Goal: Task Accomplishment & Management: Use online tool/utility

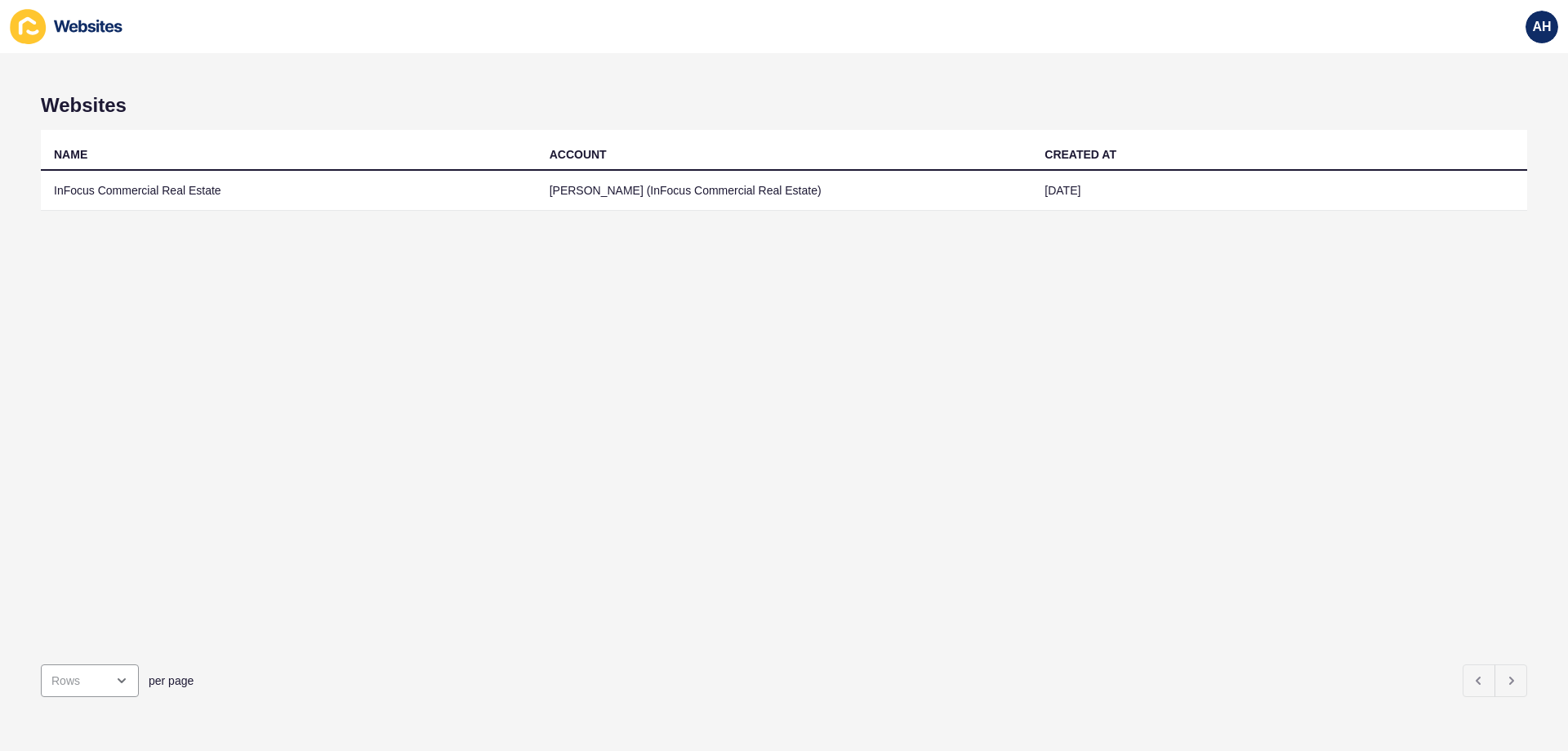
click at [603, 181] on td "[PERSON_NAME] (InFocus Commercial Real Estate)" at bounding box center [784, 191] width 496 height 40
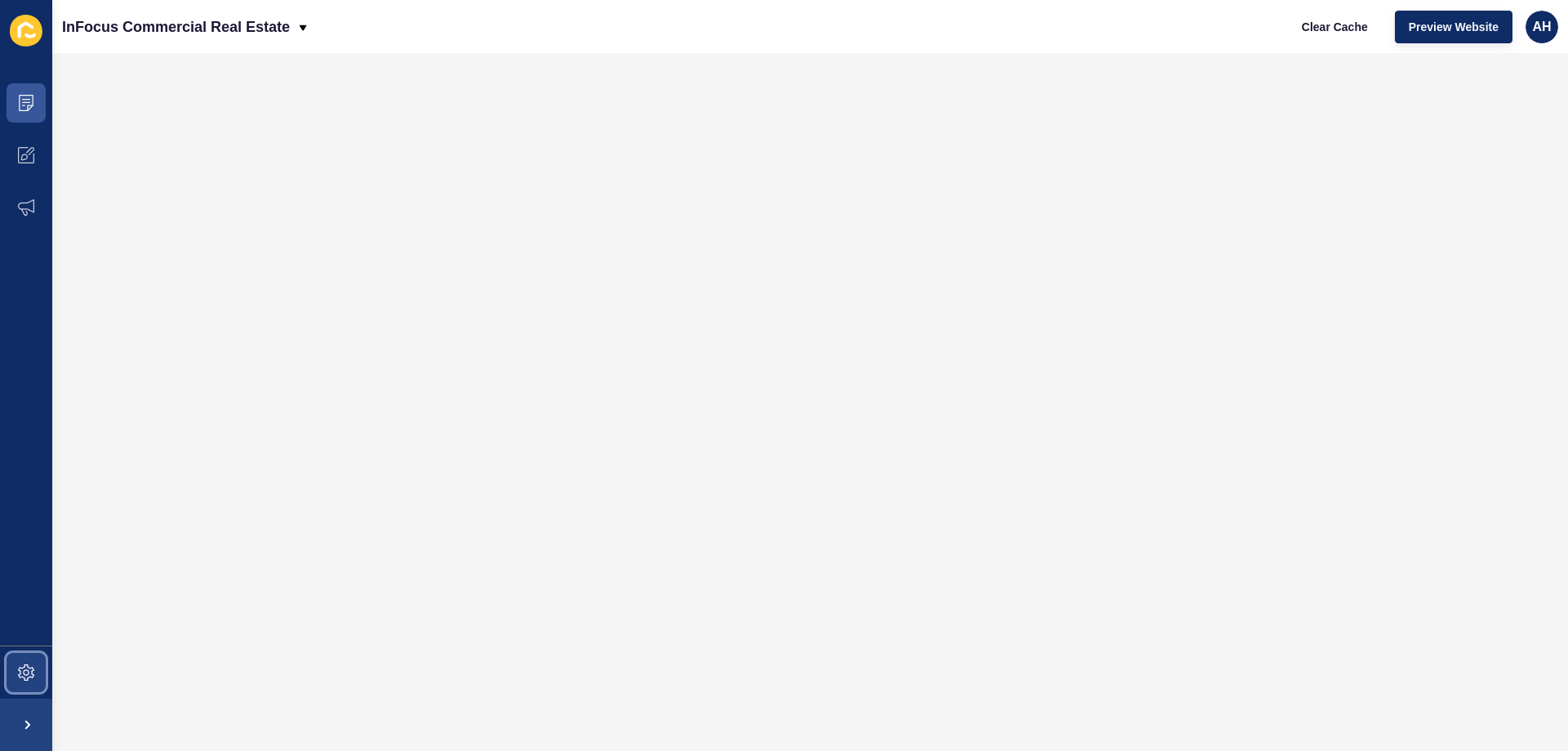
click at [30, 672] on icon at bounding box center [26, 672] width 16 height 16
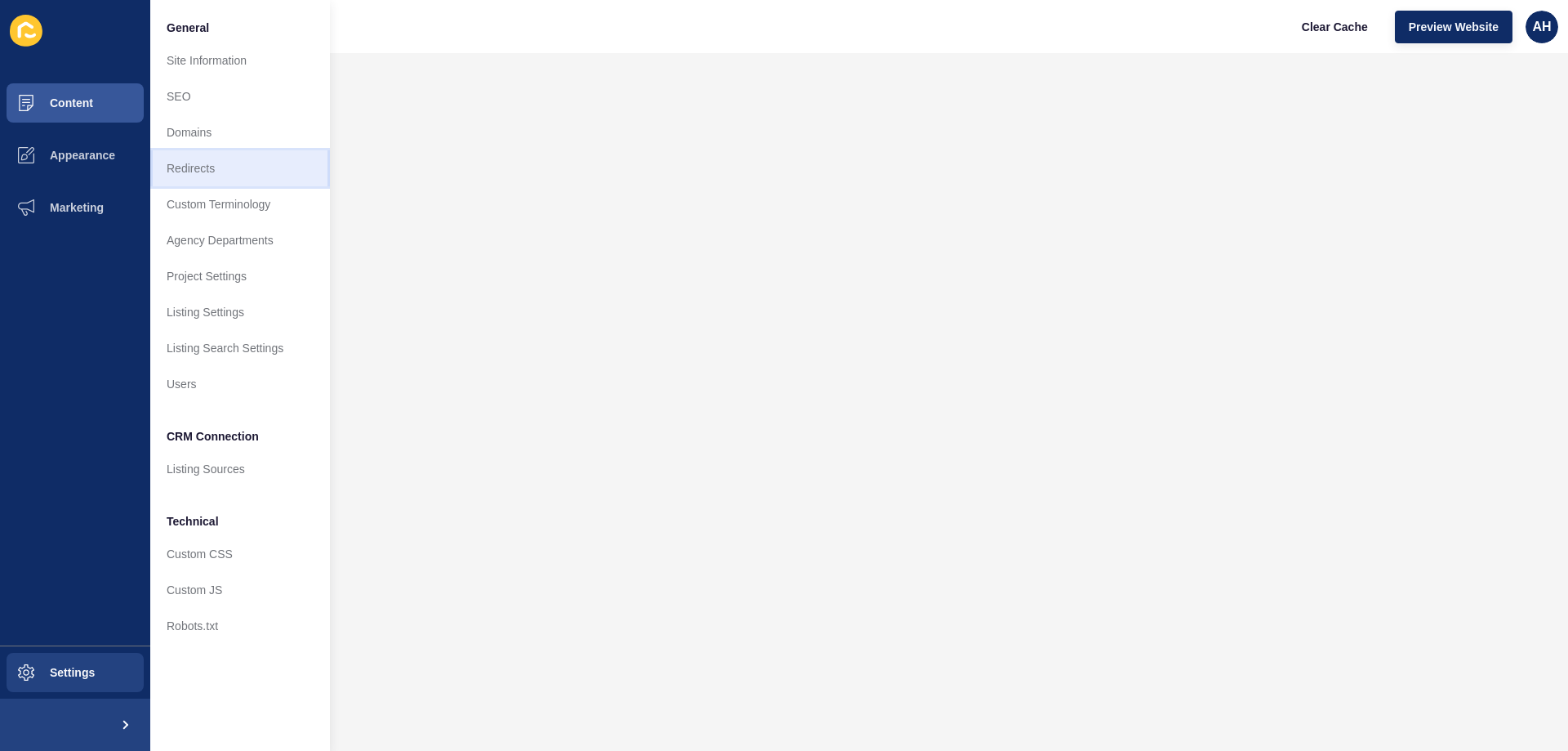
click at [222, 174] on link "Redirects" at bounding box center [239, 168] width 180 height 36
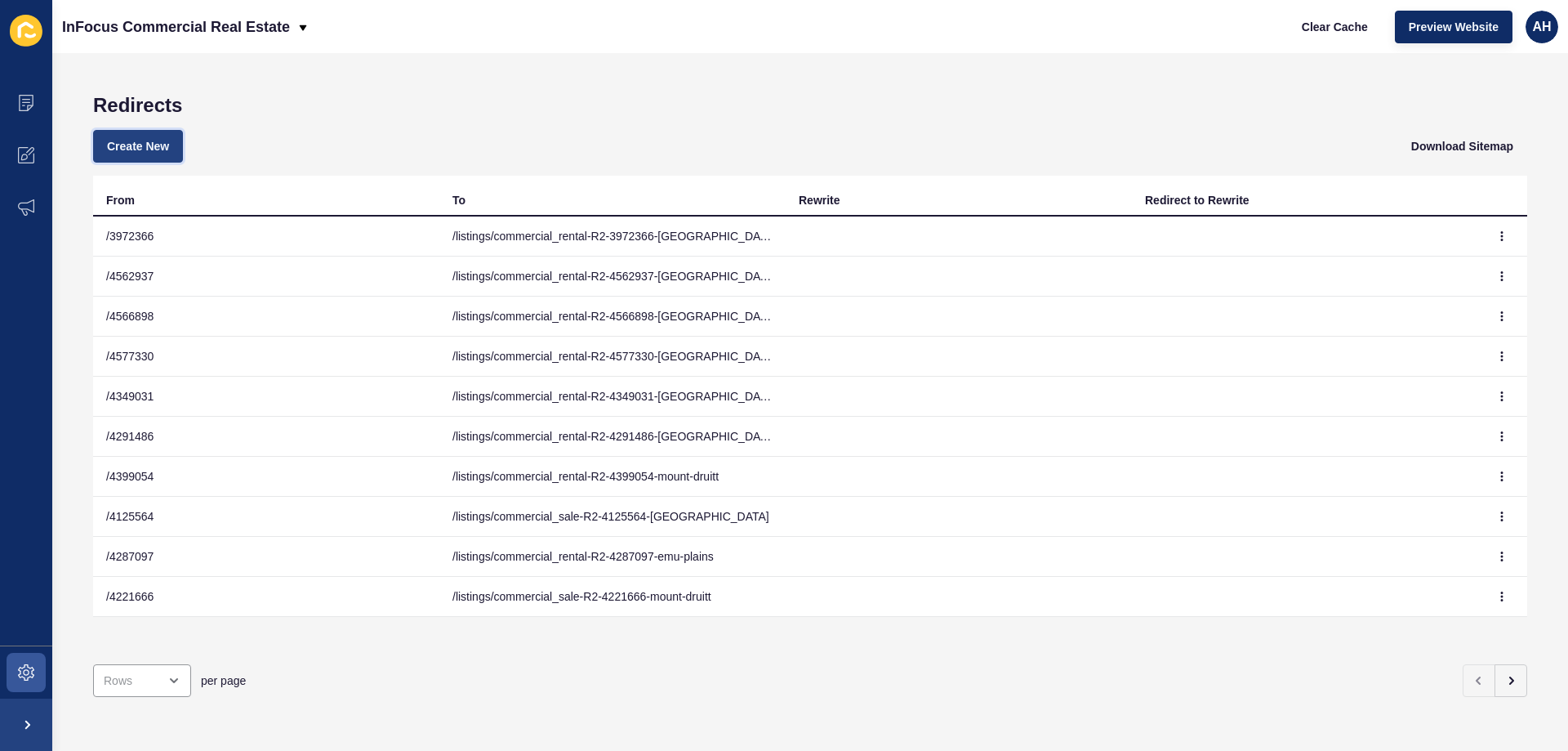
click at [157, 144] on span "Create New" at bounding box center [137, 146] width 62 height 16
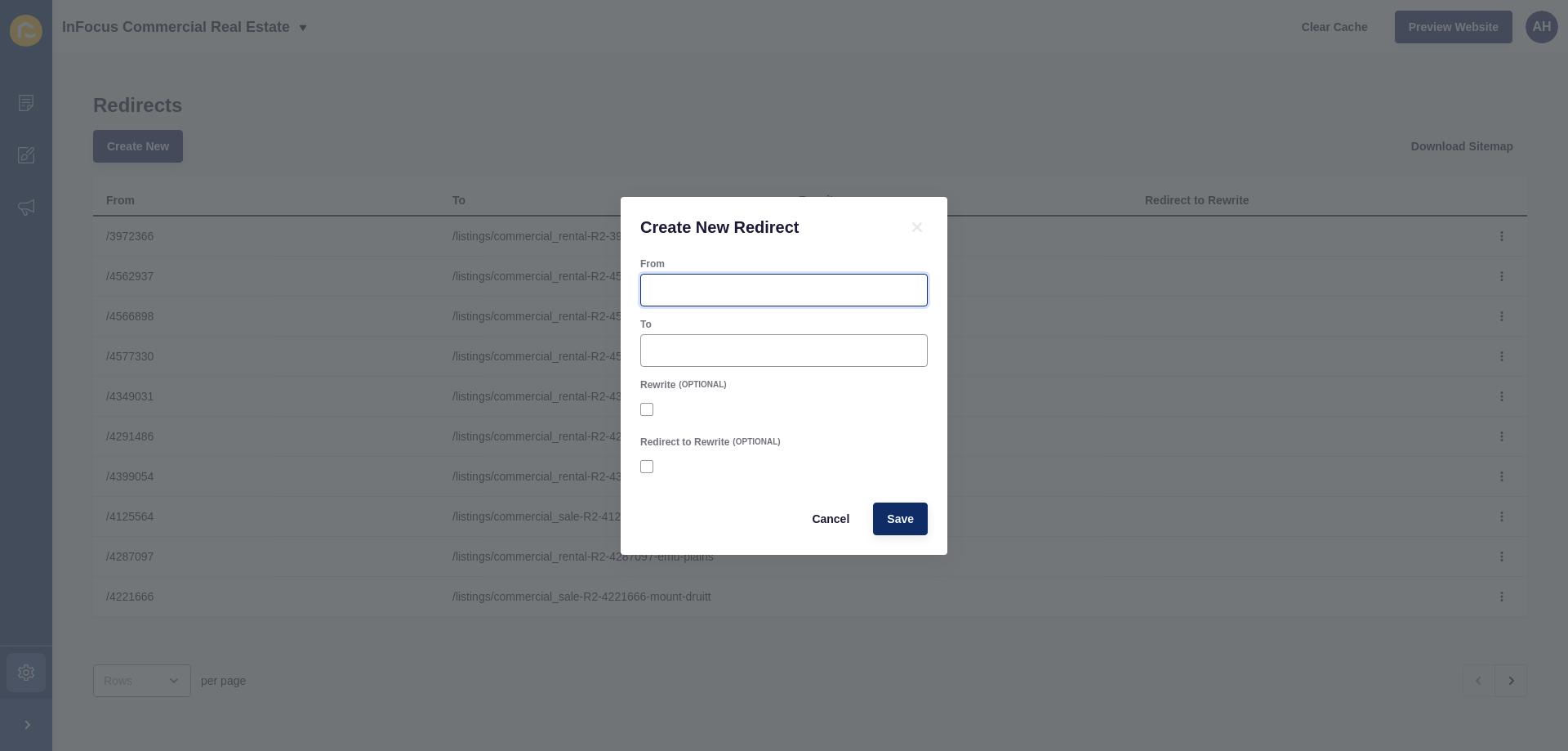
click at [783, 282] on input "From" at bounding box center [784, 290] width 266 height 16
paste input "4683505"
type input "/4683505"
click at [687, 329] on div "To" at bounding box center [784, 324] width 287 height 13
click at [691, 343] on input "To" at bounding box center [784, 351] width 266 height 16
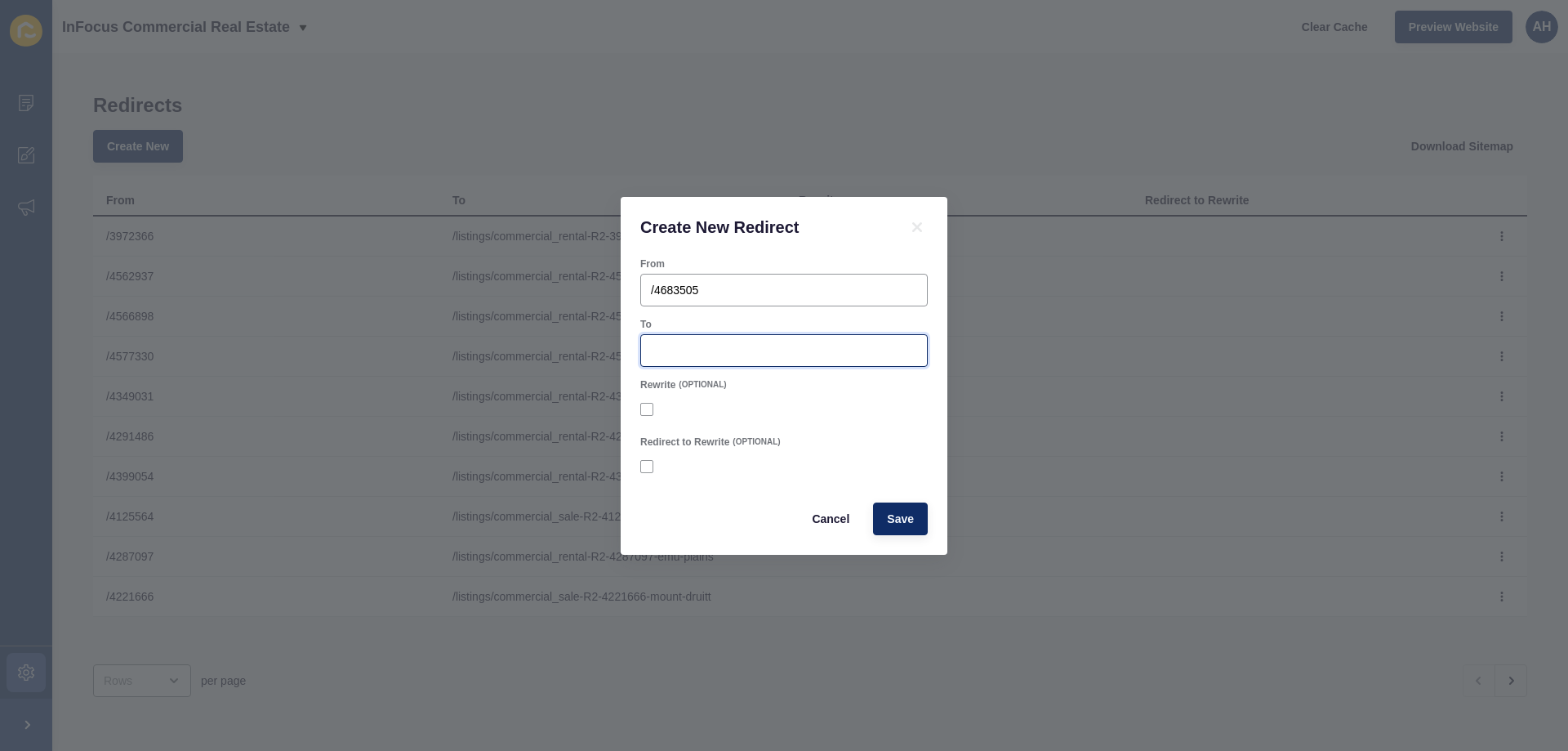
paste input "/listings/commercial_rental-R2-4683505-[GEOGRAPHIC_DATA]"
type input "/listings/commercial_rental-R2-4683505-[GEOGRAPHIC_DATA]"
click at [900, 522] on span "Save" at bounding box center [901, 519] width 27 height 16
